Goal: Transaction & Acquisition: Book appointment/travel/reservation

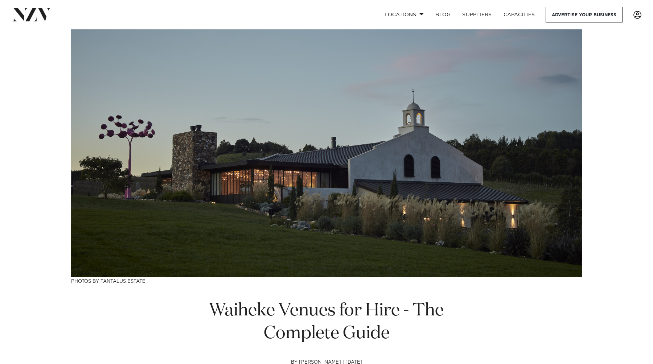
click at [640, 14] on span at bounding box center [638, 15] width 8 height 8
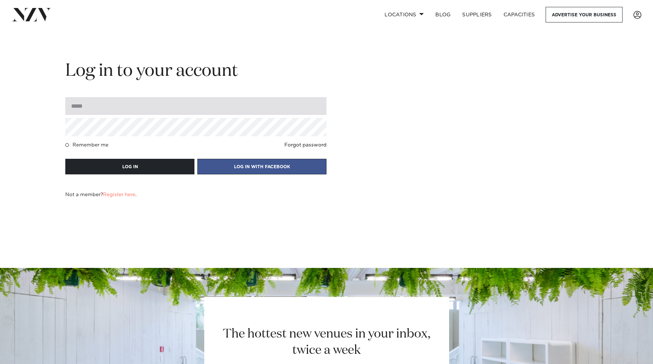
click at [180, 105] on input "email" at bounding box center [195, 106] width 261 height 18
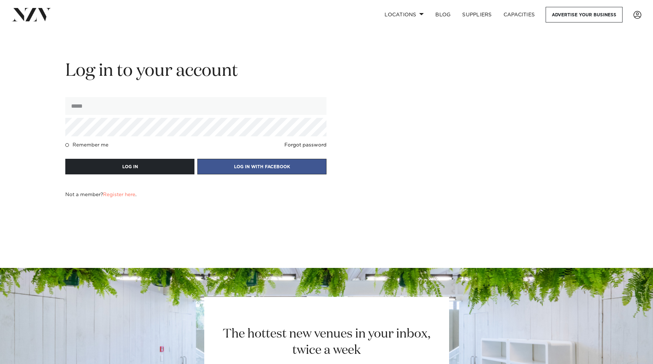
click at [399, 101] on div "Log in to your account Remember me Forgot password LOG IN LOG IN WITH FACEBOOK …" at bounding box center [327, 129] width 618 height 138
click at [117, 196] on mark "Register here" at bounding box center [119, 194] width 32 height 5
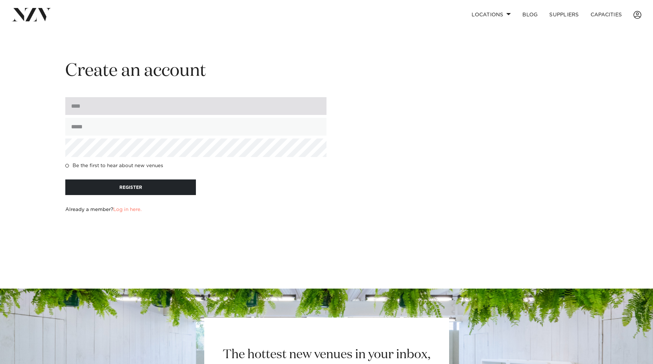
click at [78, 99] on input "input" at bounding box center [195, 106] width 261 height 18
type input "**********"
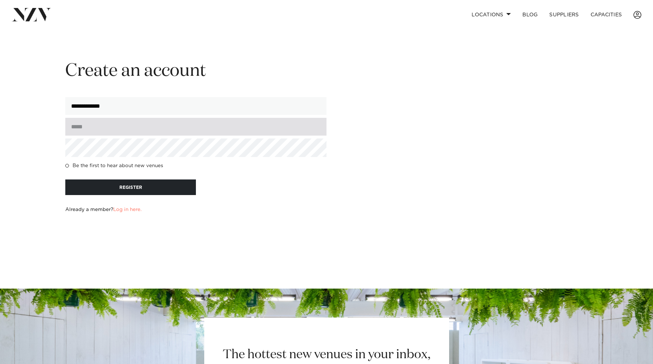
click at [111, 127] on input "email" at bounding box center [195, 127] width 261 height 18
type input "**********"
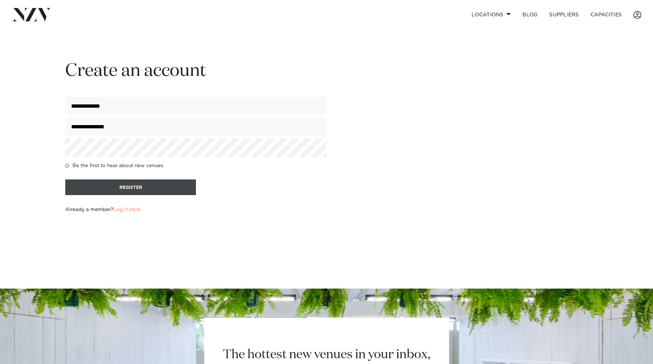
click at [87, 190] on button "REGISTER" at bounding box center [130, 188] width 131 height 16
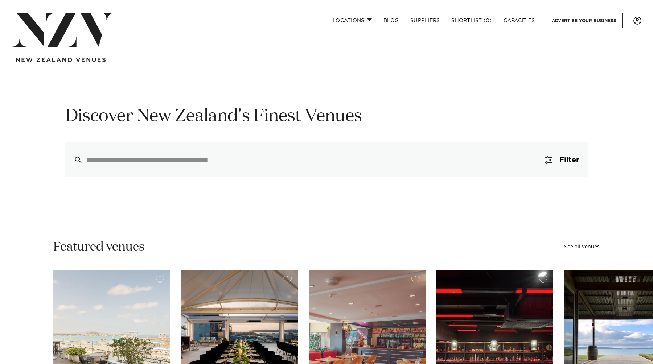
click at [642, 20] on link at bounding box center [638, 21] width 20 height 8
click at [349, 20] on link "Locations" at bounding box center [352, 21] width 51 height 16
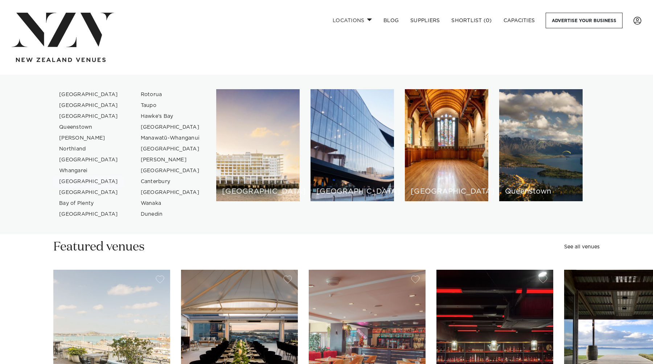
click at [73, 180] on link "[GEOGRAPHIC_DATA]" at bounding box center [88, 181] width 71 height 11
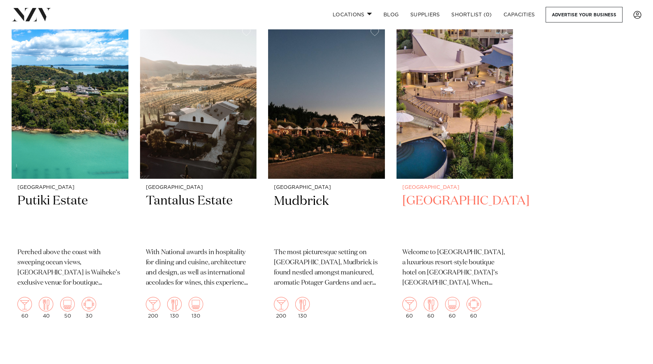
scroll to position [334, 0]
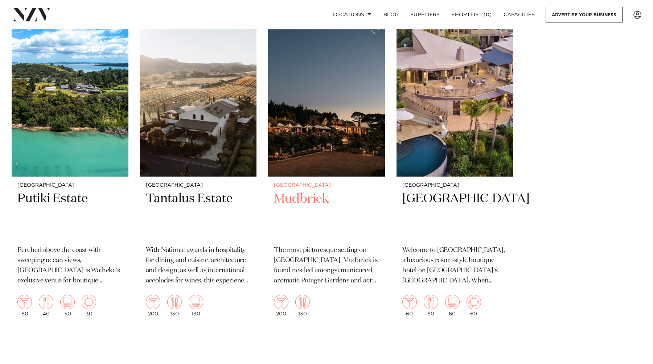
click at [294, 191] on h2 "Mudbrick" at bounding box center [326, 215] width 105 height 49
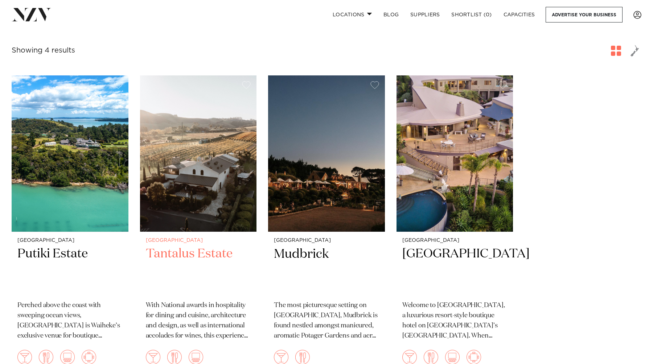
scroll to position [275, 0]
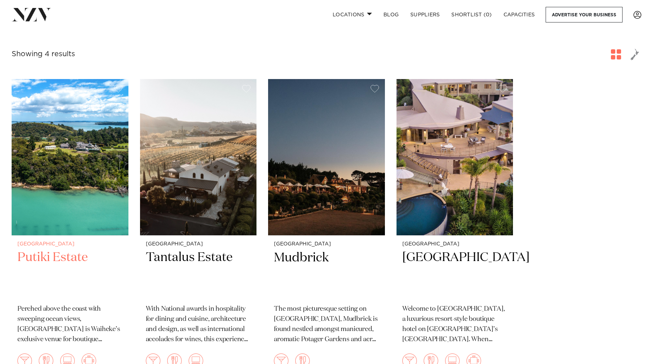
click at [45, 152] on img at bounding box center [70, 157] width 117 height 156
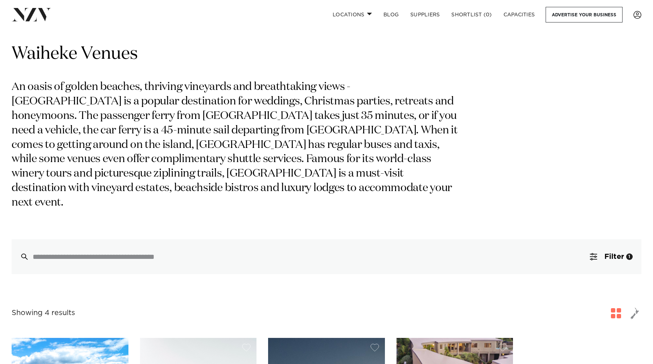
scroll to position [0, 0]
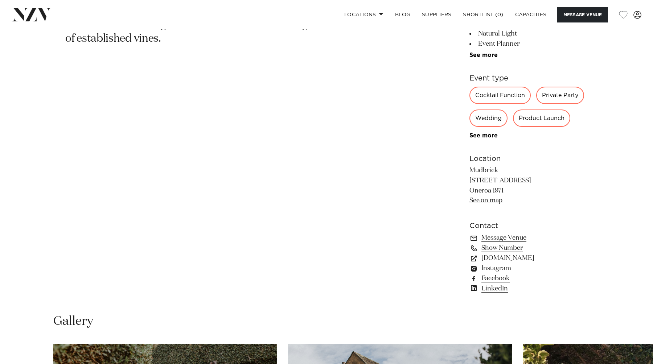
scroll to position [424, 0]
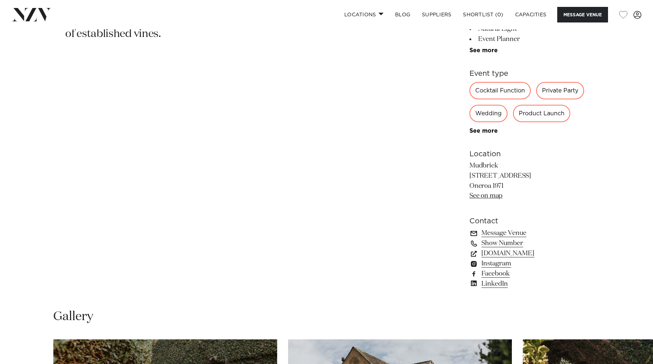
click at [510, 234] on link "Message Venue" at bounding box center [529, 233] width 118 height 10
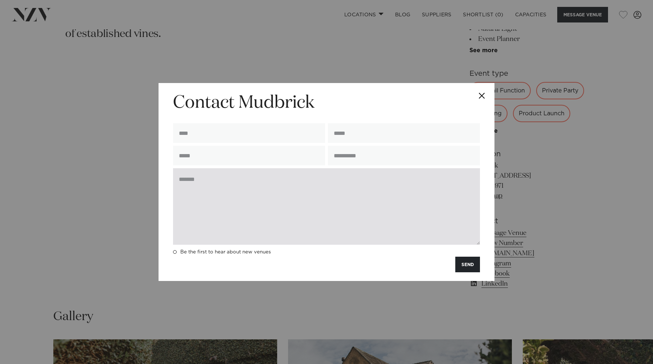
click at [330, 191] on textarea at bounding box center [326, 206] width 307 height 77
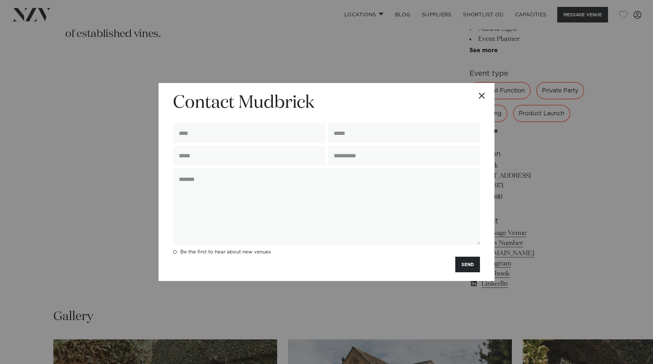
click at [611, 165] on div "**********" at bounding box center [326, 182] width 653 height 364
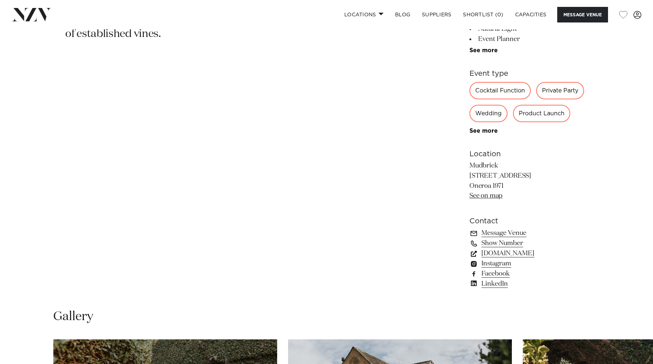
click at [506, 256] on link "mudbrick.co.nz" at bounding box center [529, 254] width 118 height 10
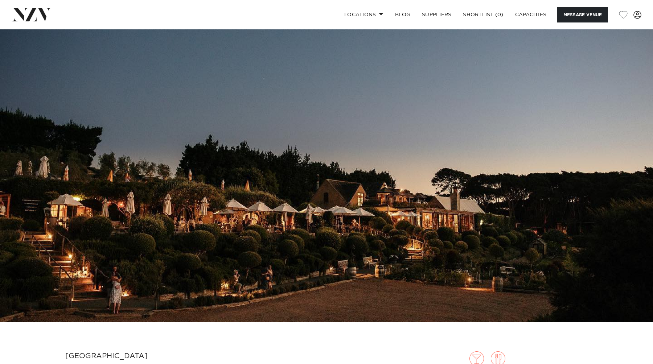
scroll to position [0, 0]
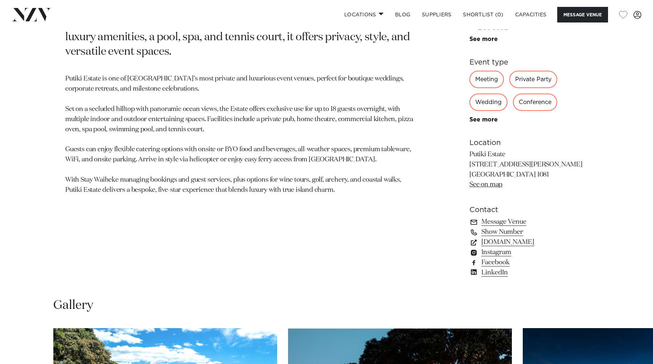
scroll to position [453, 0]
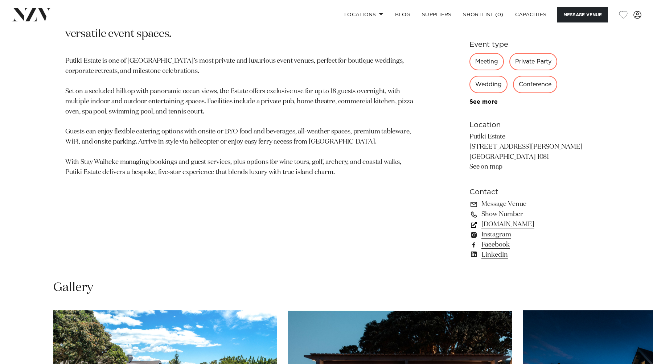
click at [494, 226] on link "[DOMAIN_NAME]" at bounding box center [529, 225] width 118 height 10
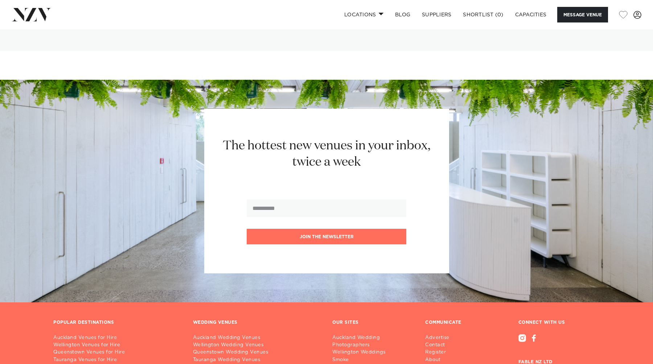
scroll to position [1689, 0]
